Goal: Book appointment/travel/reservation

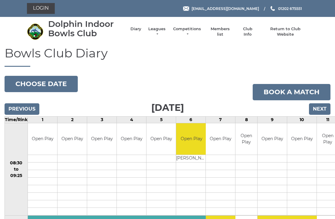
click at [316, 110] on input "Next" at bounding box center [319, 108] width 21 height 11
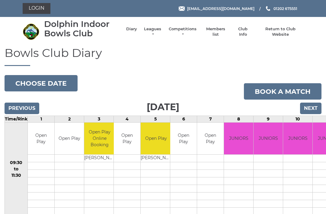
click at [311, 106] on input "Next" at bounding box center [310, 107] width 21 height 11
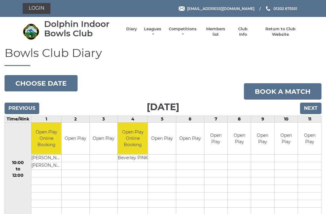
click at [312, 106] on input "Next" at bounding box center [310, 107] width 21 height 11
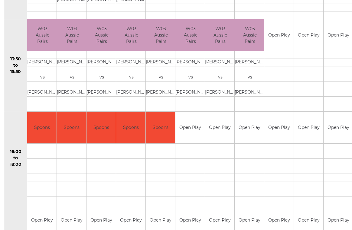
scroll to position [382, 1]
